Goal: Task Accomplishment & Management: Manage account settings

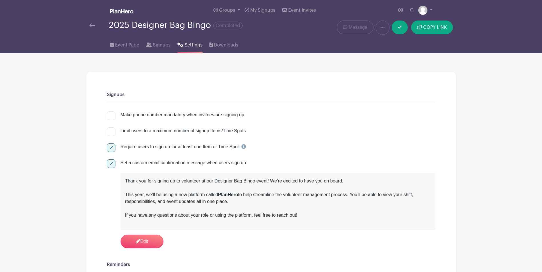
click at [115, 13] on img at bounding box center [121, 11] width 23 height 5
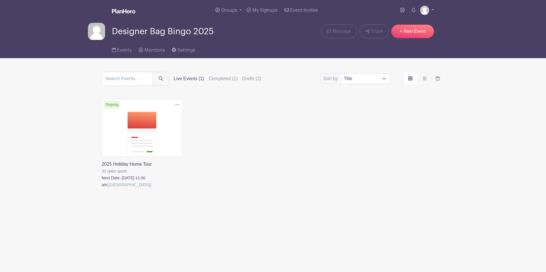
click at [102, 188] on link at bounding box center [102, 188] width 0 height 0
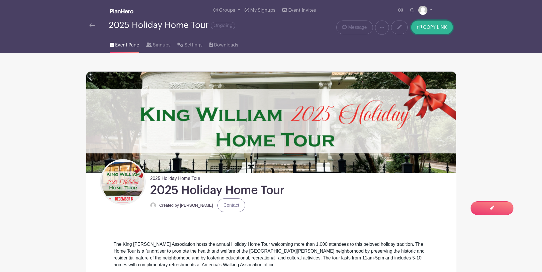
click at [431, 26] on span "COPY LINK" at bounding box center [435, 27] width 24 height 5
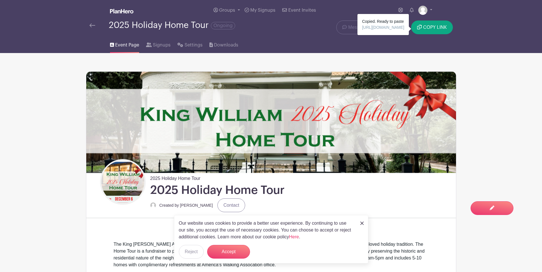
click at [361, 223] on img at bounding box center [361, 223] width 3 height 3
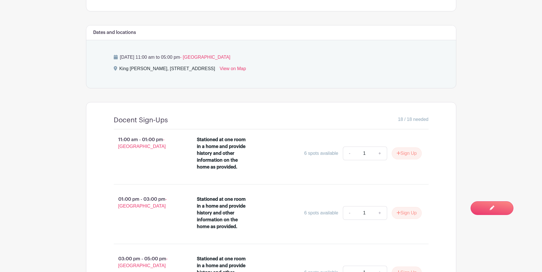
scroll to position [285, 0]
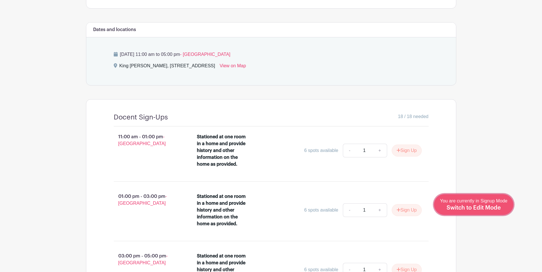
click at [470, 205] on span "Switch to Edit Mode" at bounding box center [473, 208] width 54 height 6
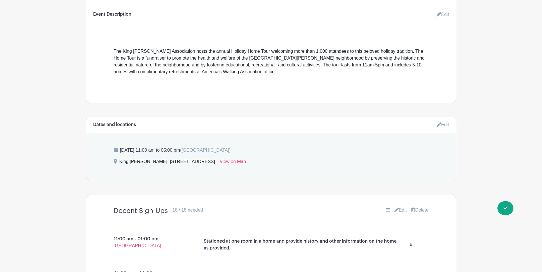
scroll to position [343, 0]
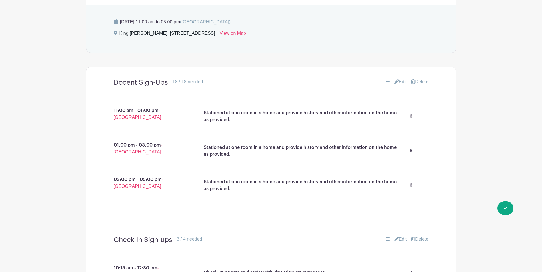
click at [401, 82] on link "Edit" at bounding box center [400, 82] width 13 height 7
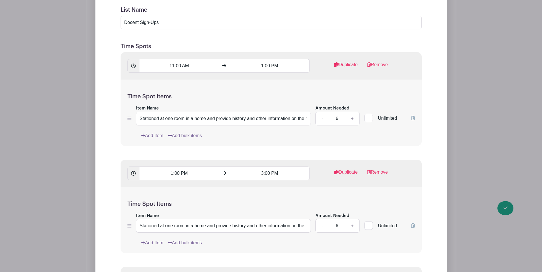
scroll to position [485, 0]
click at [353, 119] on link "+" at bounding box center [352, 118] width 14 height 14
click at [320, 118] on link "-" at bounding box center [321, 118] width 13 height 14
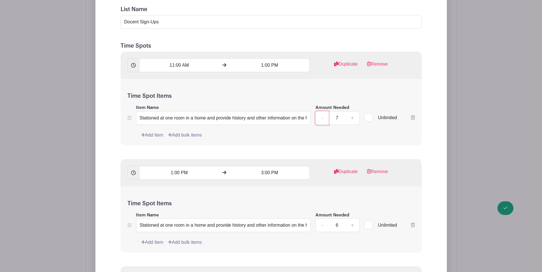
type input "6"
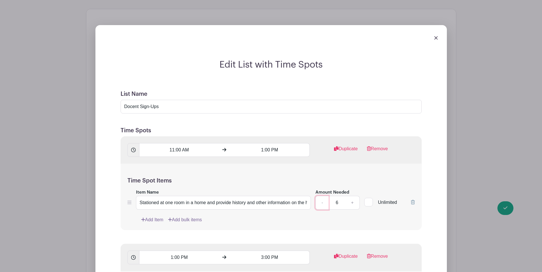
scroll to position [400, 0]
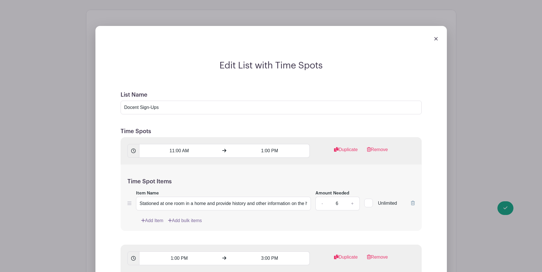
click at [435, 38] on img at bounding box center [435, 38] width 3 height 3
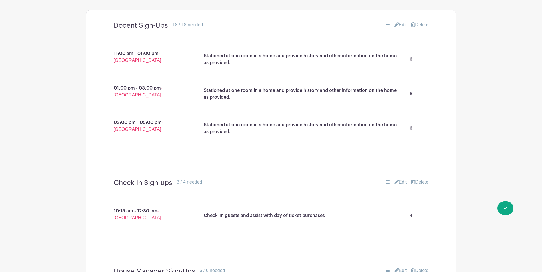
click at [435, 37] on div "11:00 am - 01:00 pm - [GEOGRAPHIC_DATA] Stationed at one room in a home and pro…" at bounding box center [271, 104] width 342 height 140
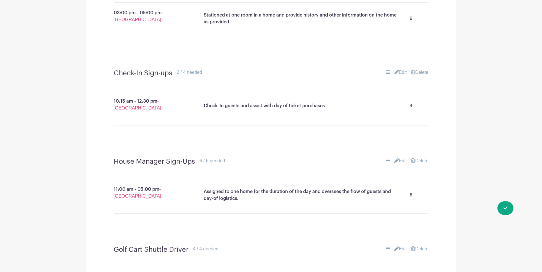
scroll to position [514, 0]
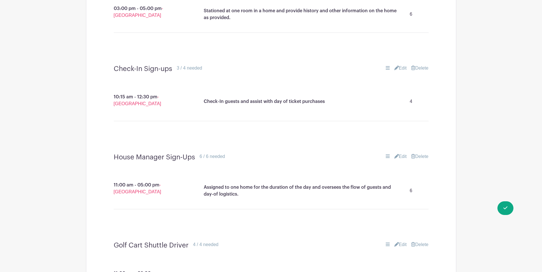
click at [402, 156] on link "Edit" at bounding box center [400, 156] width 13 height 7
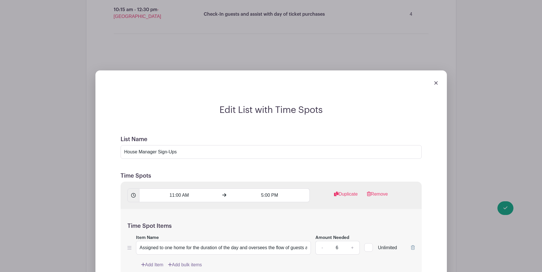
scroll to position [599, 0]
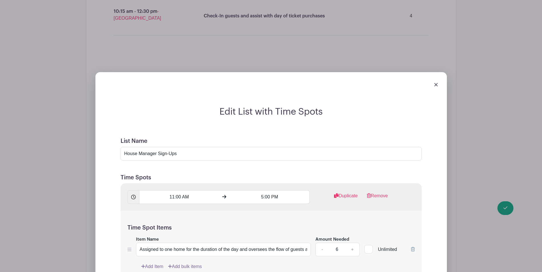
click at [434, 85] on img at bounding box center [435, 84] width 3 height 3
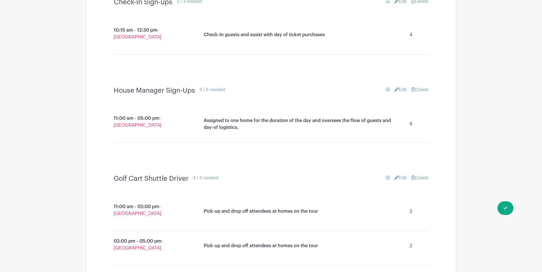
scroll to position [532, 0]
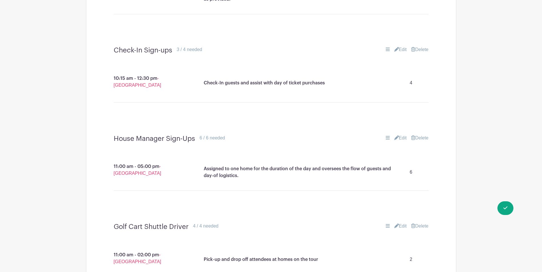
click at [419, 139] on link "Delete" at bounding box center [419, 138] width 17 height 7
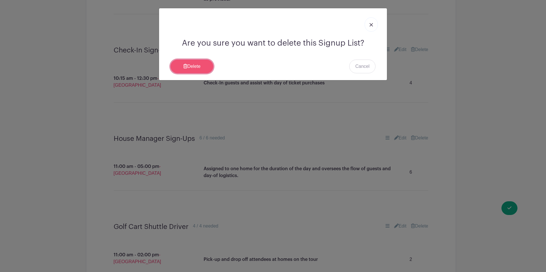
click at [197, 64] on link "Delete" at bounding box center [191, 67] width 43 height 14
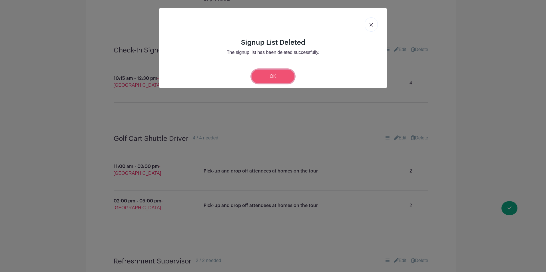
click at [268, 76] on link "OK" at bounding box center [272, 77] width 43 height 14
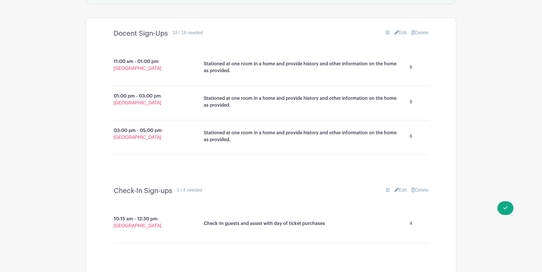
scroll to position [361, 0]
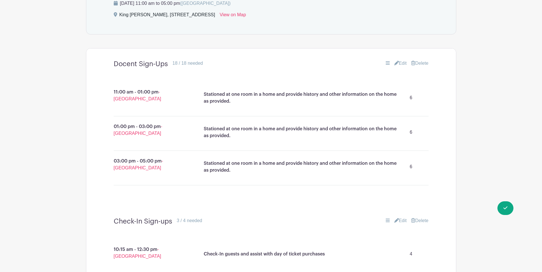
click at [398, 63] on link "Edit" at bounding box center [400, 63] width 13 height 7
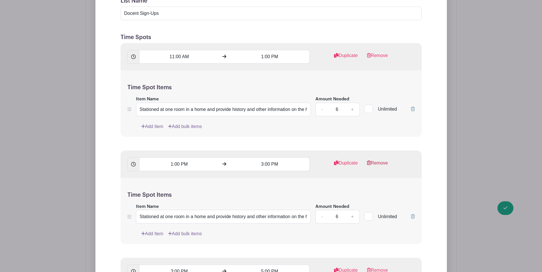
scroll to position [504, 0]
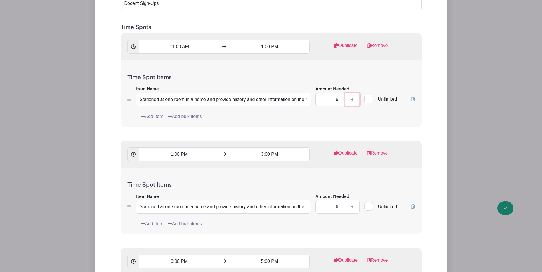
click at [353, 99] on link "+" at bounding box center [352, 100] width 14 height 14
type input "10"
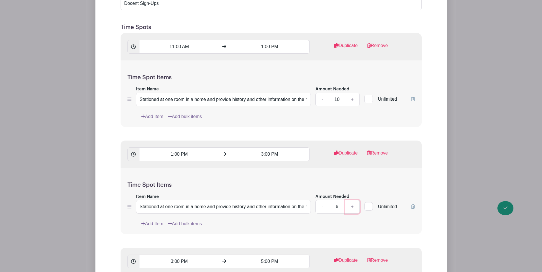
click at [355, 209] on link "+" at bounding box center [352, 207] width 14 height 14
type input "10"
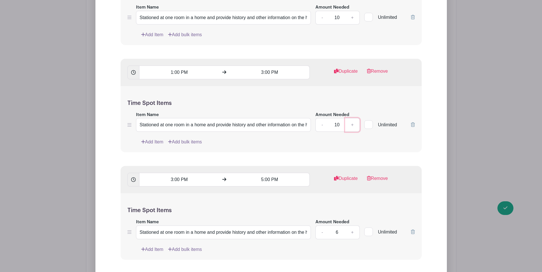
scroll to position [589, 0]
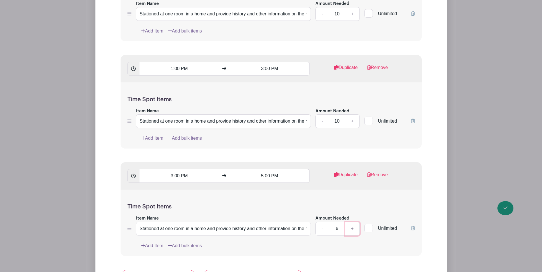
click at [351, 229] on link "+" at bounding box center [352, 229] width 14 height 14
type input "10"
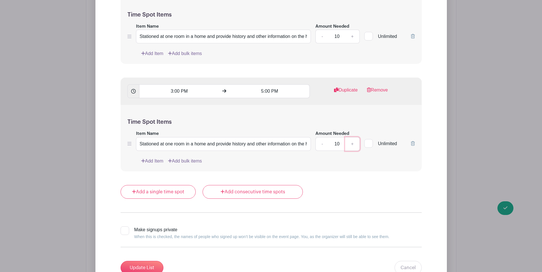
scroll to position [675, 0]
click at [146, 265] on input "Update List" at bounding box center [141, 267] width 43 height 14
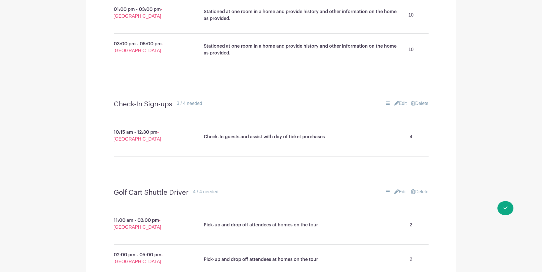
scroll to position [475, 0]
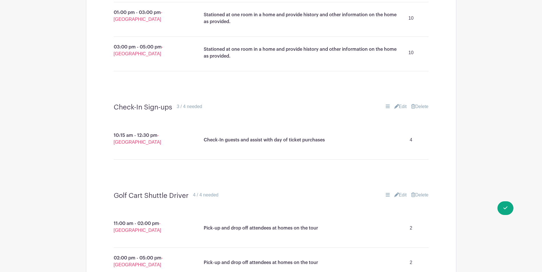
click at [401, 108] on link "Edit" at bounding box center [400, 106] width 13 height 7
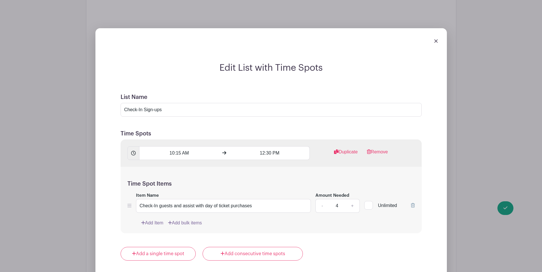
scroll to position [561, 0]
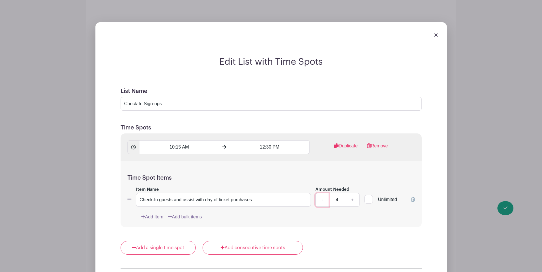
click at [323, 197] on link "-" at bounding box center [321, 200] width 13 height 14
type input "2"
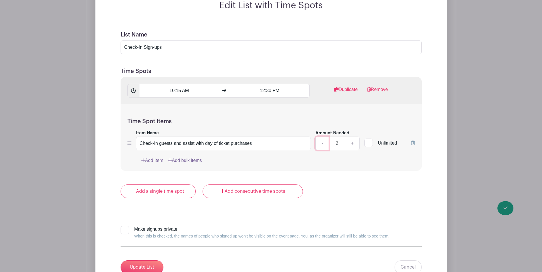
scroll to position [618, 0]
click at [146, 264] on input "Update List" at bounding box center [141, 267] width 43 height 14
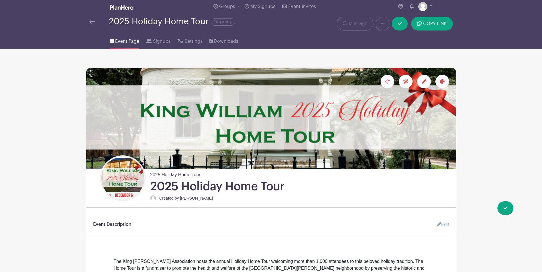
scroll to position [0, 0]
